Goal: Check status: Check status

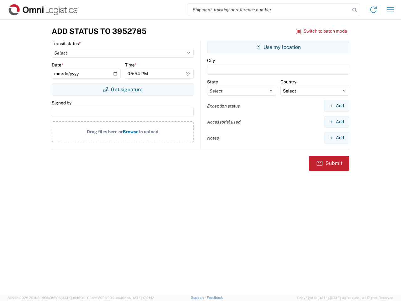
click at [269, 10] on input "search" at bounding box center [269, 10] width 162 height 12
click at [354, 10] on icon at bounding box center [354, 10] width 9 height 9
click at [373, 10] on icon at bounding box center [373, 10] width 10 height 10
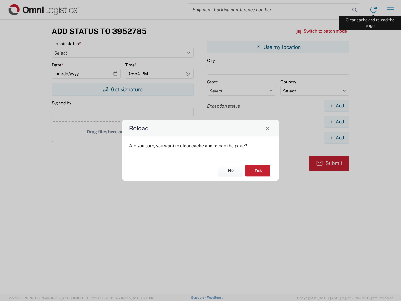
click at [390, 10] on div "Reload Are you sure, you want to clear cache and reload the page? No Yes" at bounding box center [200, 150] width 401 height 301
click at [322, 31] on div "Reload Are you sure, you want to clear cache and reload the page? No Yes" at bounding box center [200, 150] width 401 height 301
click at [122, 89] on div "Reload Are you sure, you want to clear cache and reload the page? No Yes" at bounding box center [200, 150] width 401 height 301
click at [278, 47] on div "Reload Are you sure, you want to clear cache and reload the page? No Yes" at bounding box center [200, 150] width 401 height 301
click at [336, 106] on div "Reload Are you sure, you want to clear cache and reload the page? No Yes" at bounding box center [200, 150] width 401 height 301
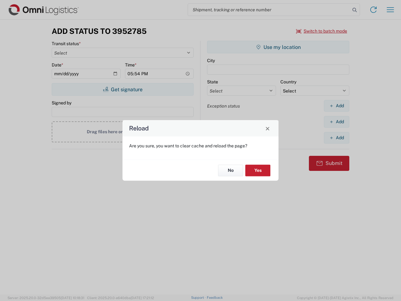
click at [336, 121] on div "Reload Are you sure, you want to clear cache and reload the page? No Yes" at bounding box center [200, 150] width 401 height 301
click at [336, 137] on div "Reload Are you sure, you want to clear cache and reload the page? No Yes" at bounding box center [200, 150] width 401 height 301
